Goal: Transaction & Acquisition: Purchase product/service

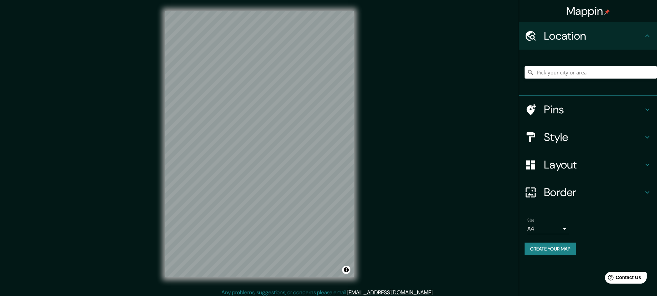
click at [565, 133] on h4 "Style" at bounding box center [593, 137] width 99 height 14
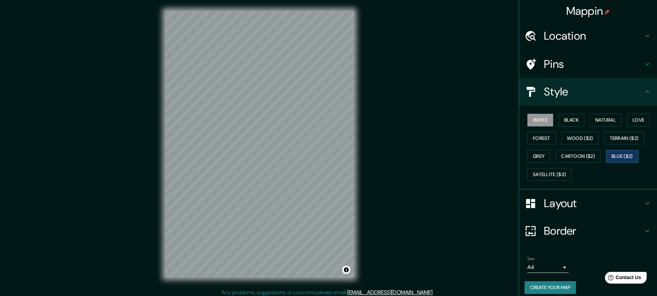
click at [615, 155] on button "Blue ($2)" at bounding box center [622, 156] width 32 height 13
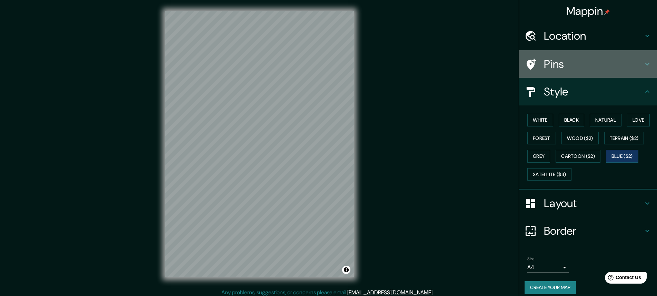
click at [544, 63] on h4 "Pins" at bounding box center [593, 64] width 99 height 14
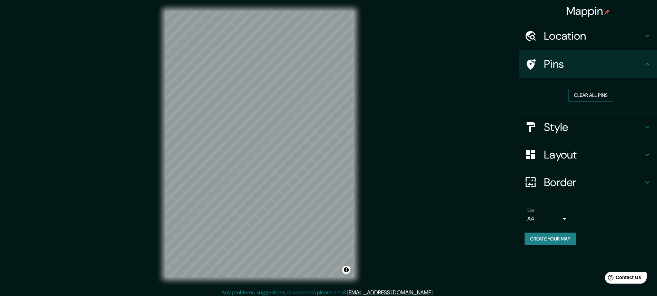
click at [549, 38] on h4 "Location" at bounding box center [593, 36] width 99 height 14
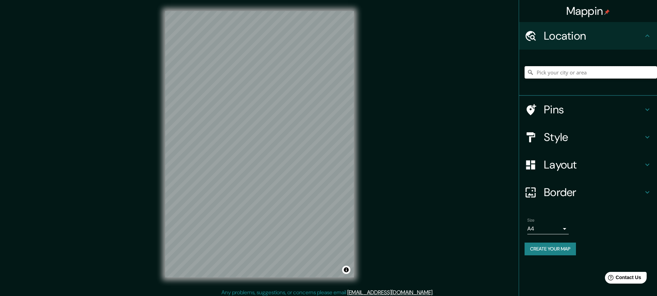
click at [559, 76] on input "Pick your city or area" at bounding box center [590, 72] width 132 height 12
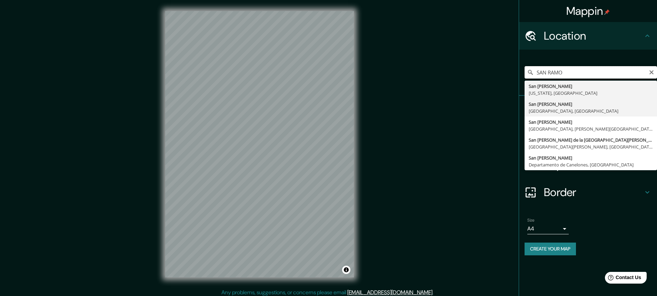
scroll to position [3, 0]
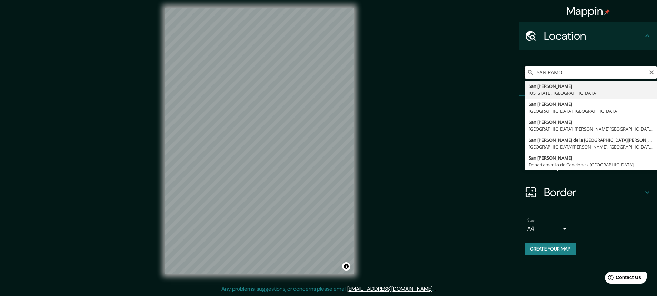
click at [567, 73] on input "SAN RAMO" at bounding box center [590, 72] width 132 height 12
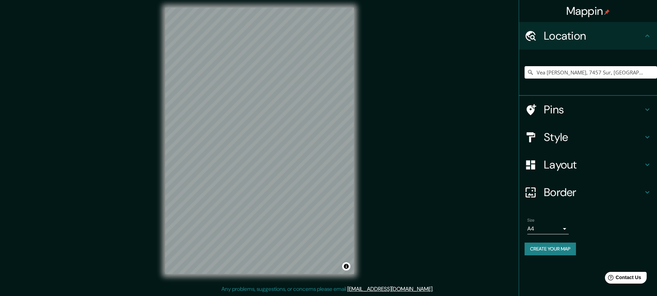
drag, startPoint x: 614, startPoint y: 78, endPoint x: 494, endPoint y: 65, distance: 119.9
click at [494, 65] on div "Mappin Location Vea Camon, 7457 Sur, Suiza Vea Camon 7457 Sur, Suiza Avenida Ch…" at bounding box center [328, 147] width 657 height 300
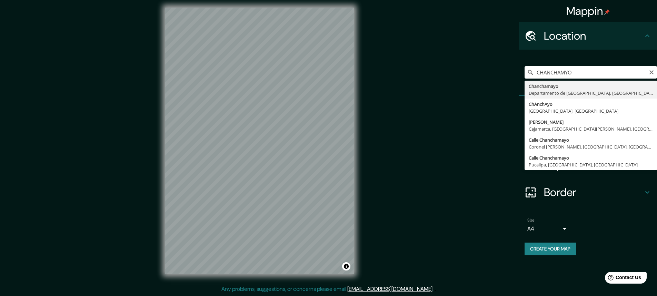
type input "Chanchamayo, Departamento de Junín, Perú"
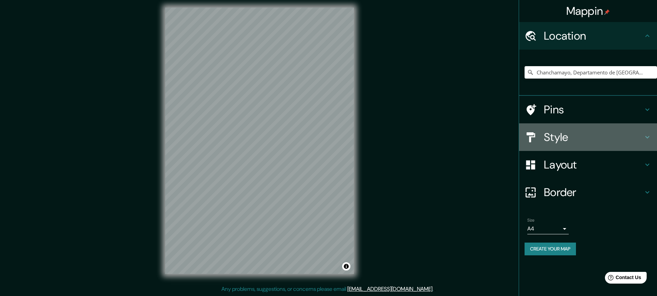
click at [552, 133] on h4 "Style" at bounding box center [593, 137] width 99 height 14
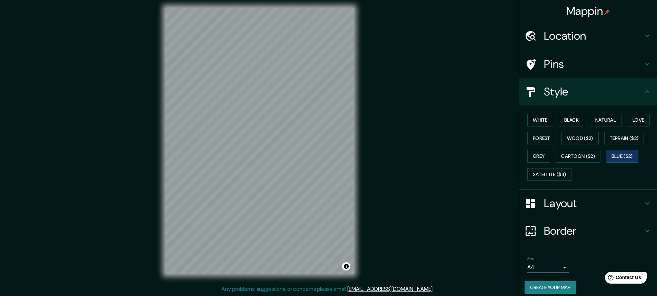
scroll to position [6, 0]
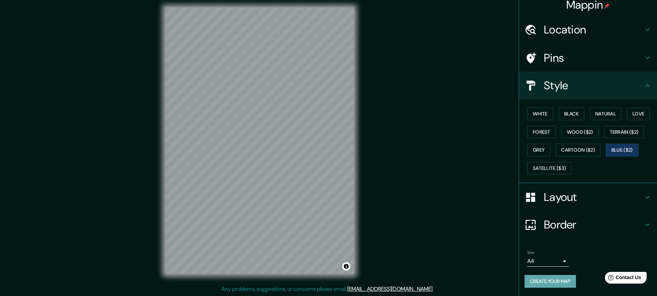
click at [552, 277] on button "Create your map" at bounding box center [549, 281] width 51 height 13
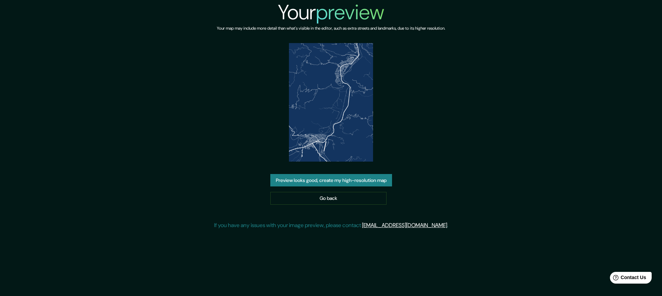
click at [358, 179] on button "Preview looks good, create my high-resolution map" at bounding box center [331, 180] width 122 height 13
